Goal: Task Accomplishment & Management: Manage account settings

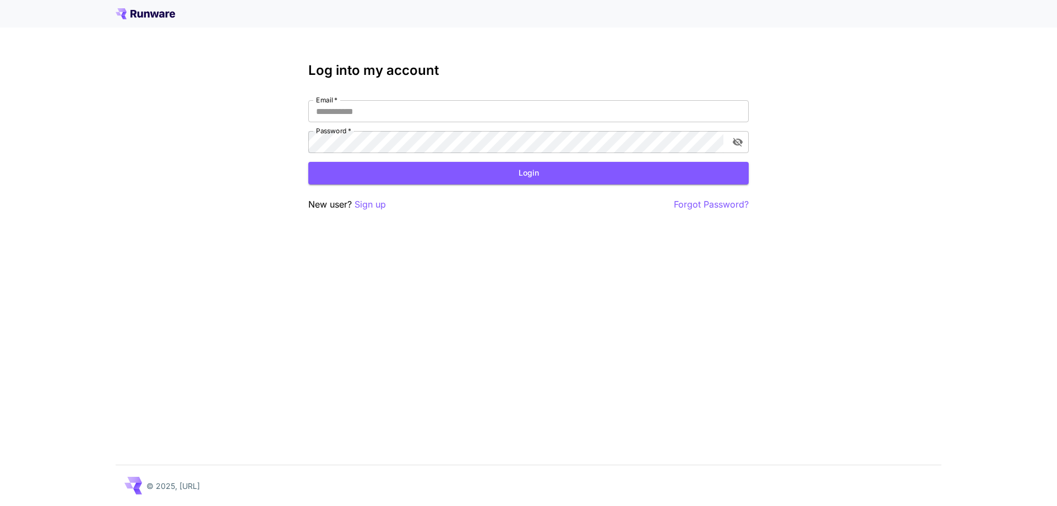
type input "**********"
click at [232, 67] on div "**********" at bounding box center [528, 253] width 1057 height 506
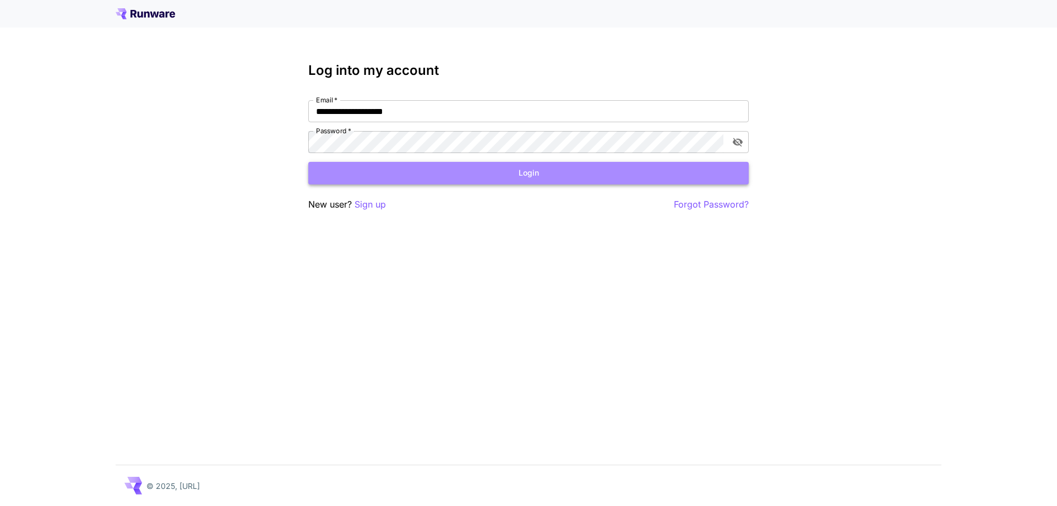
click at [358, 172] on button "Login" at bounding box center [528, 173] width 440 height 23
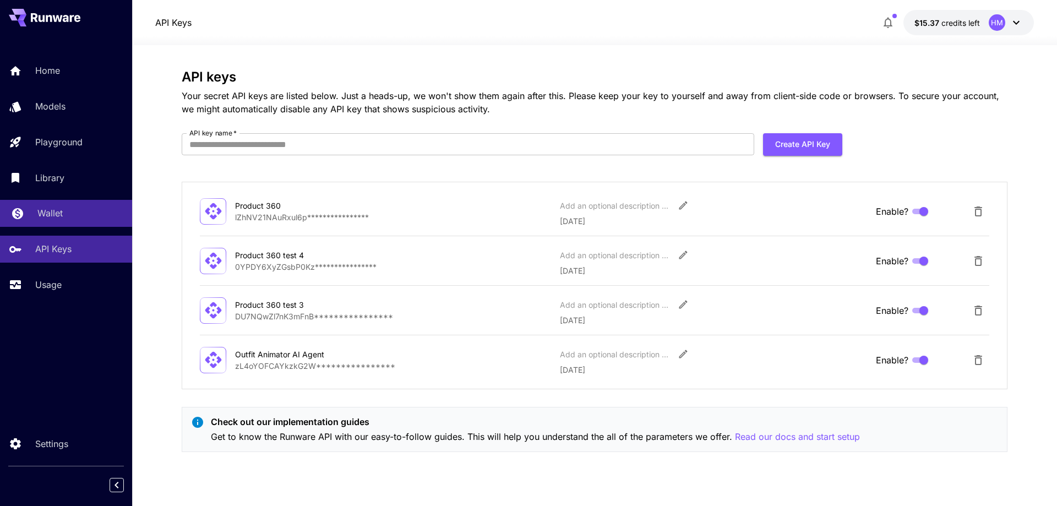
click at [67, 213] on div "Wallet" at bounding box center [80, 212] width 86 height 13
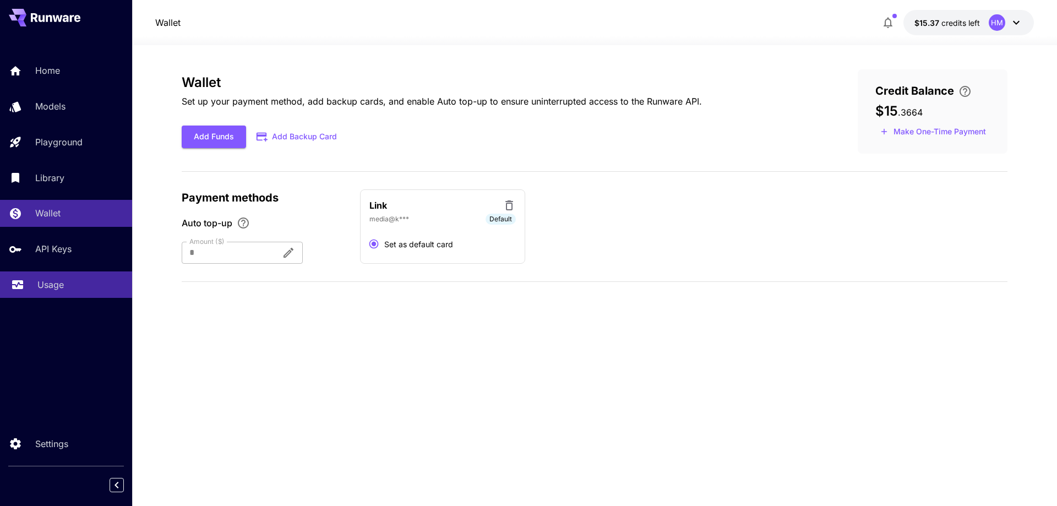
click at [63, 283] on p "Usage" at bounding box center [50, 284] width 26 height 13
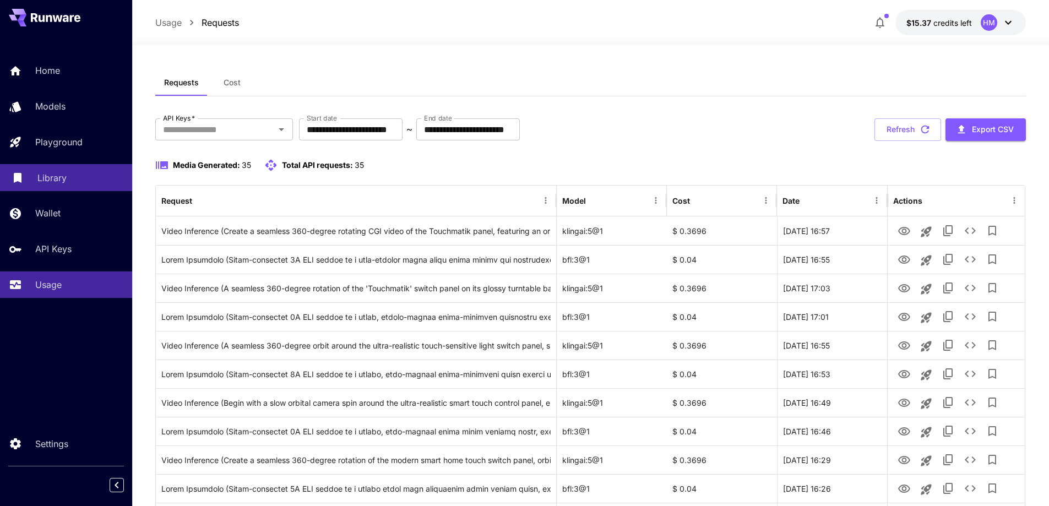
click at [73, 175] on div "Library" at bounding box center [80, 177] width 86 height 13
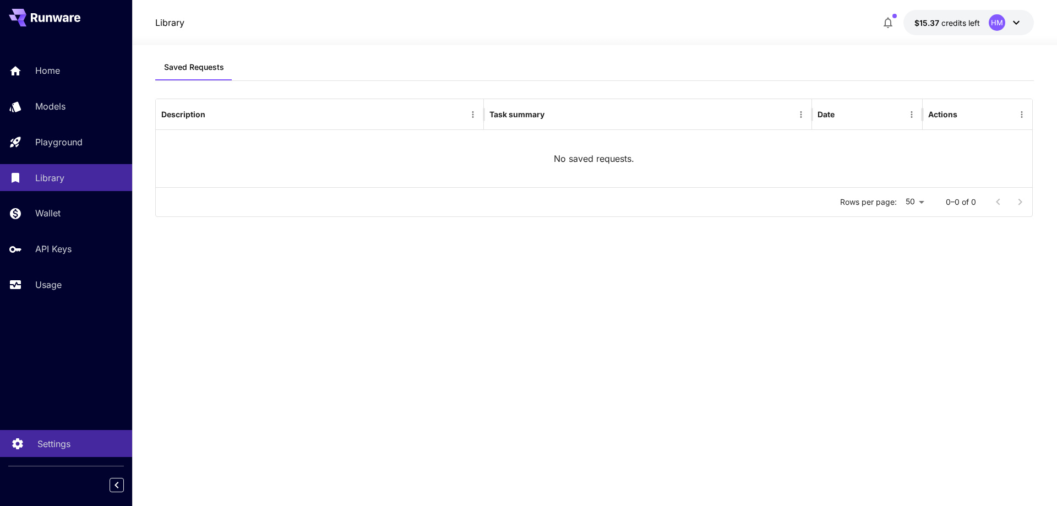
click at [45, 450] on p "Settings" at bounding box center [53, 443] width 33 height 13
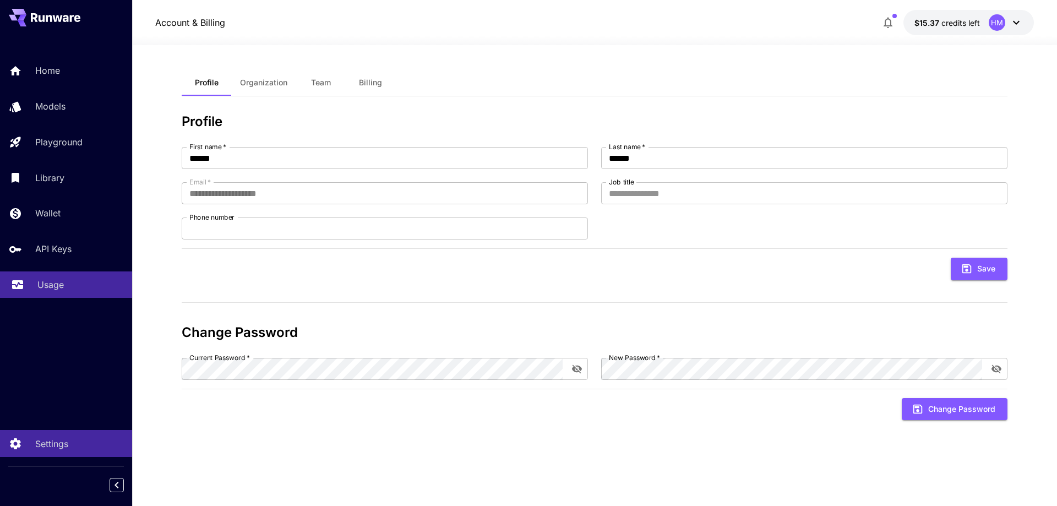
click at [52, 289] on p "Usage" at bounding box center [50, 284] width 26 height 13
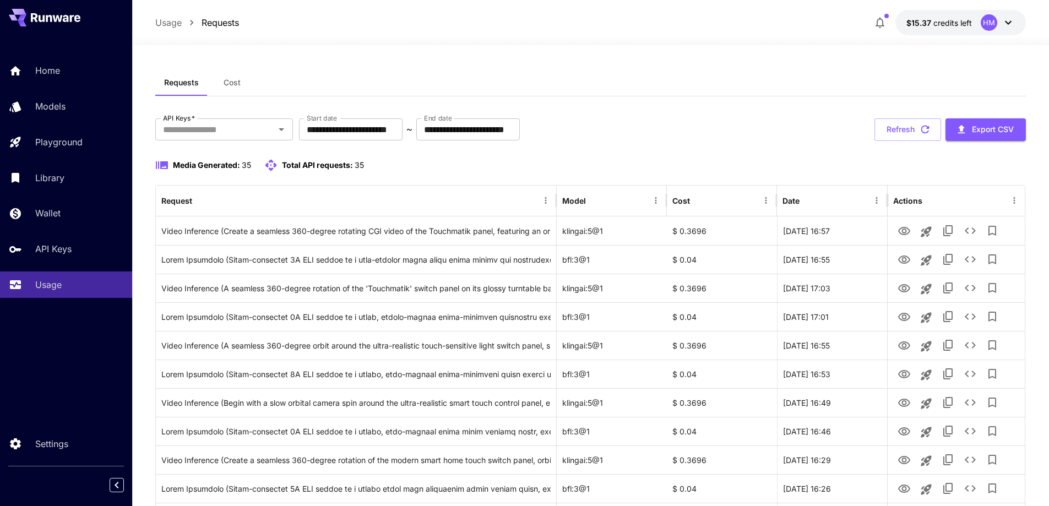
click at [1006, 18] on icon at bounding box center [1008, 22] width 13 height 13
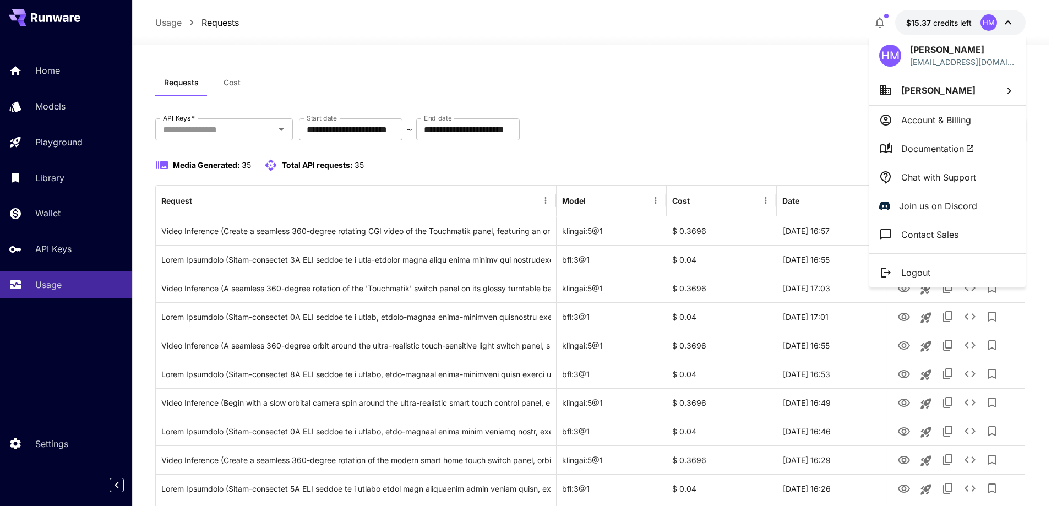
click at [957, 125] on p "Account & Billing" at bounding box center [936, 119] width 70 height 13
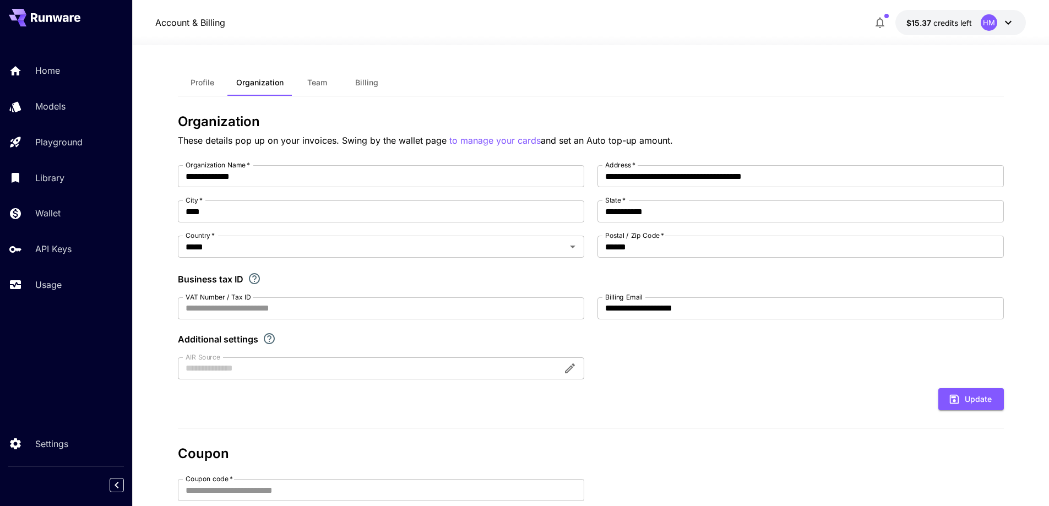
click at [322, 84] on span "Team" at bounding box center [317, 83] width 20 height 10
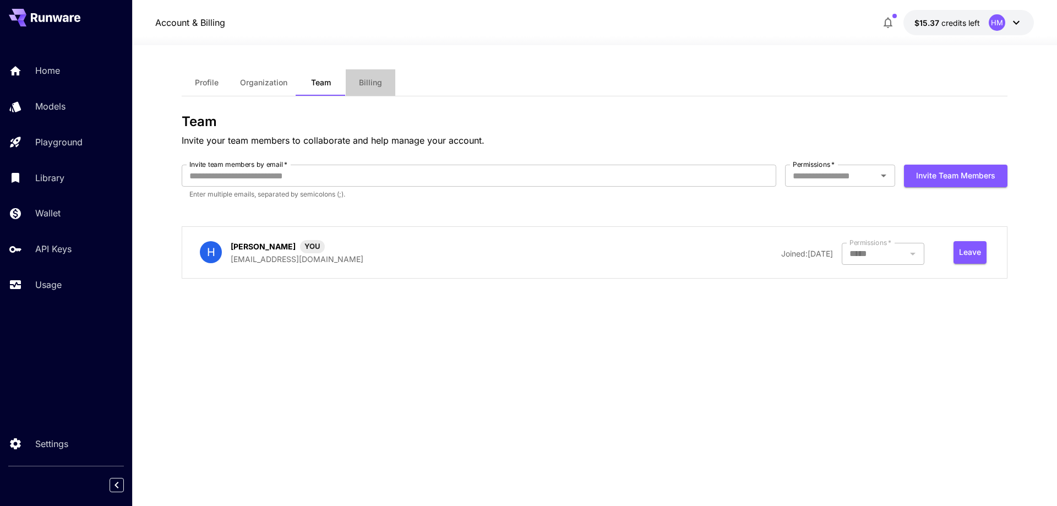
click at [366, 84] on span "Billing" at bounding box center [370, 83] width 23 height 10
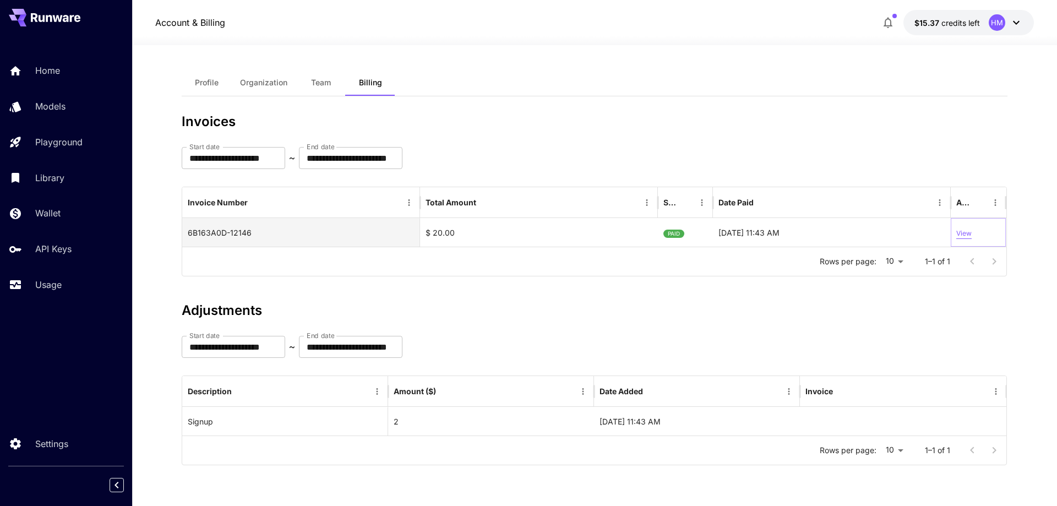
click at [967, 236] on p "View" at bounding box center [963, 233] width 15 height 10
